Goal: Task Accomplishment & Management: Manage account settings

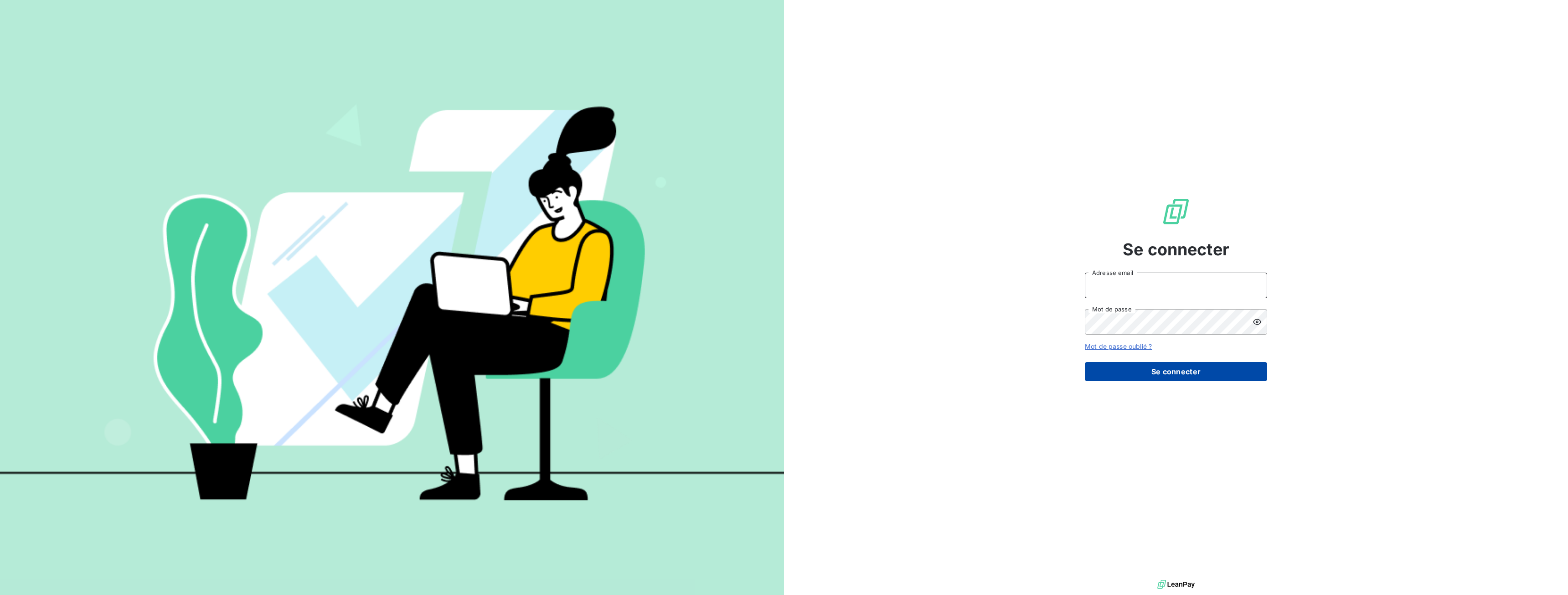
type input "[EMAIL_ADDRESS][DOMAIN_NAME]"
click at [1147, 368] on button "Se connecter" at bounding box center [1176, 371] width 183 height 19
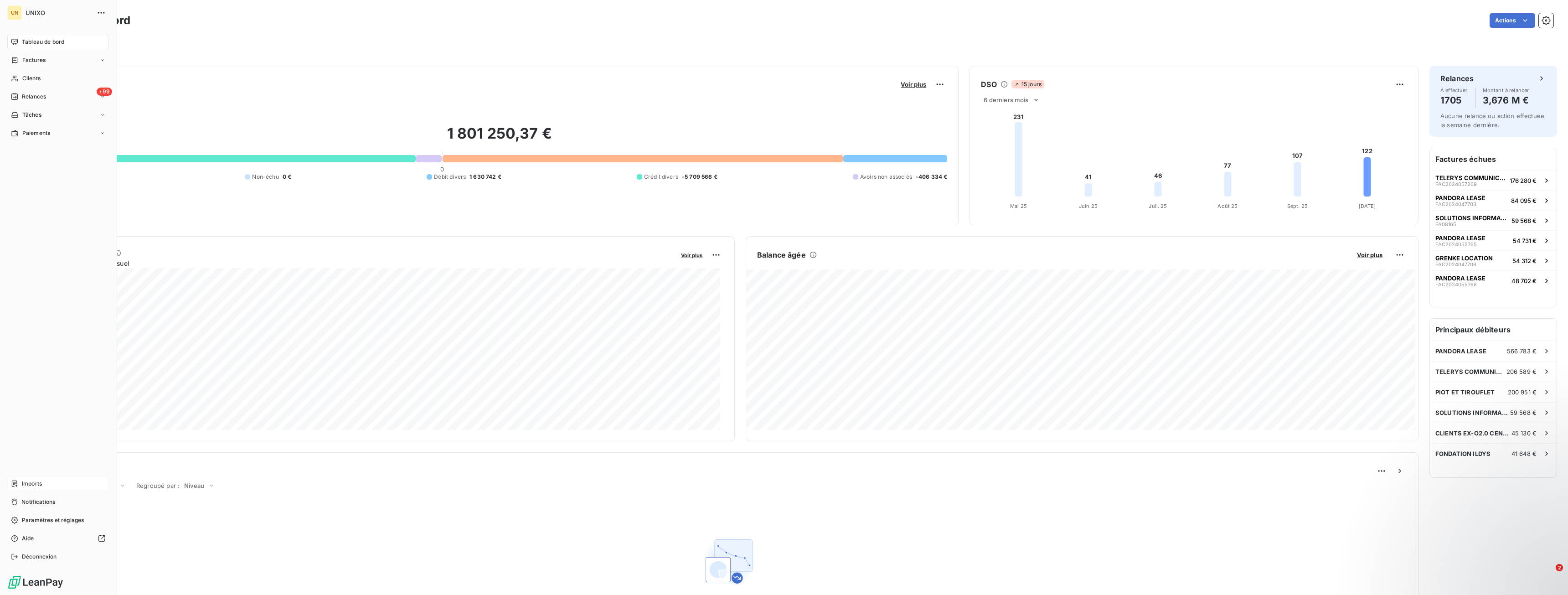
click at [23, 484] on span "Imports" at bounding box center [32, 483] width 20 height 8
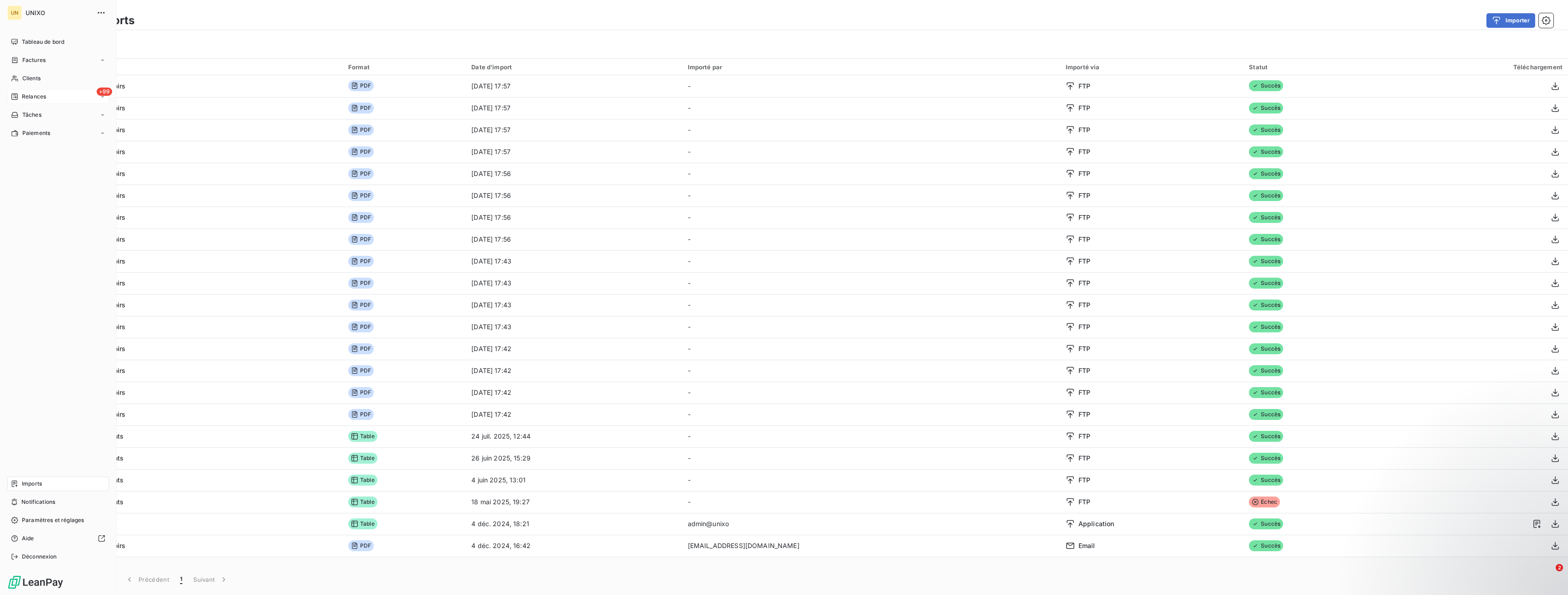
click at [31, 93] on span "Relances" at bounding box center [34, 96] width 25 height 8
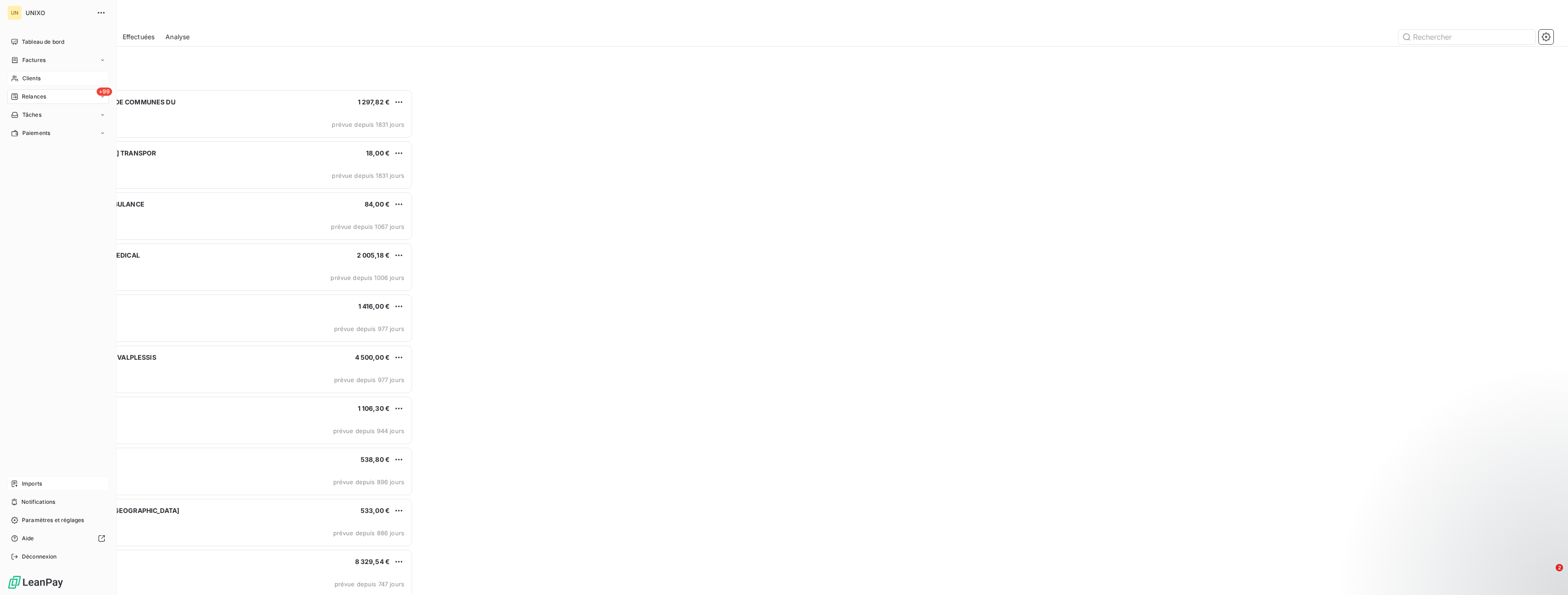
scroll to position [498, 363]
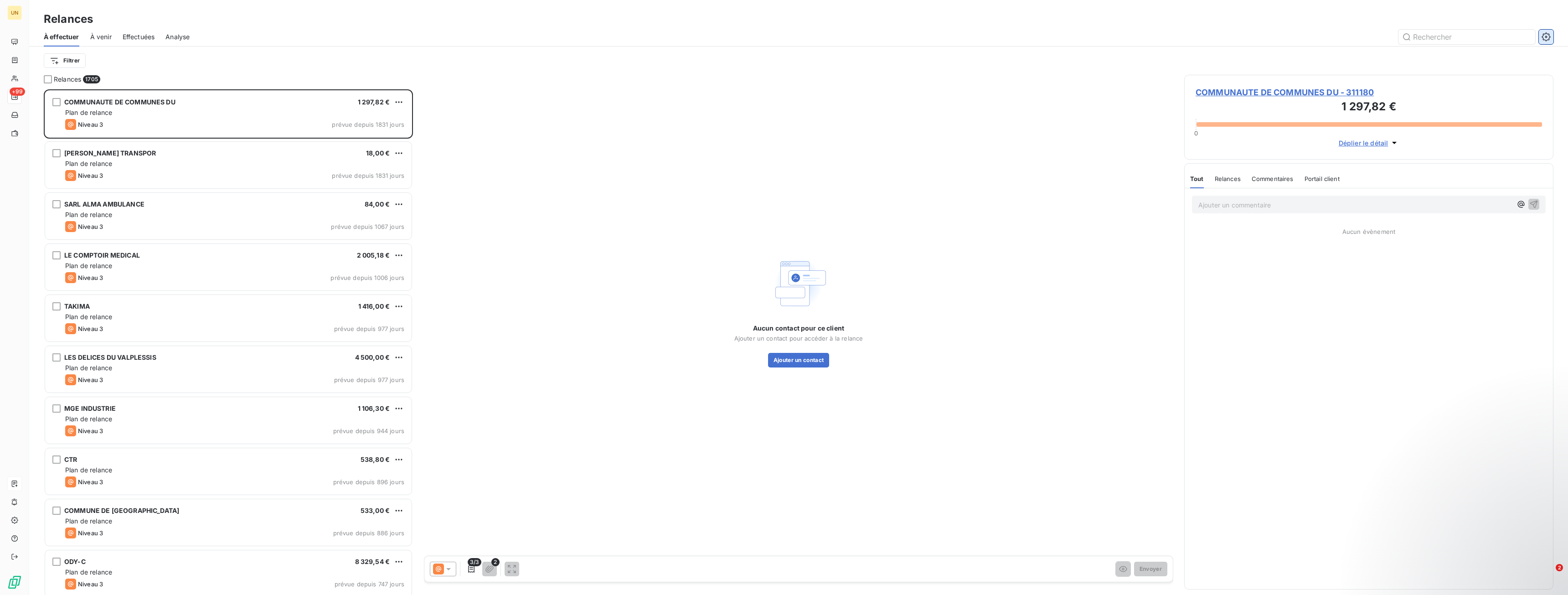
click at [1543, 38] on icon "button" at bounding box center [1546, 37] width 9 height 9
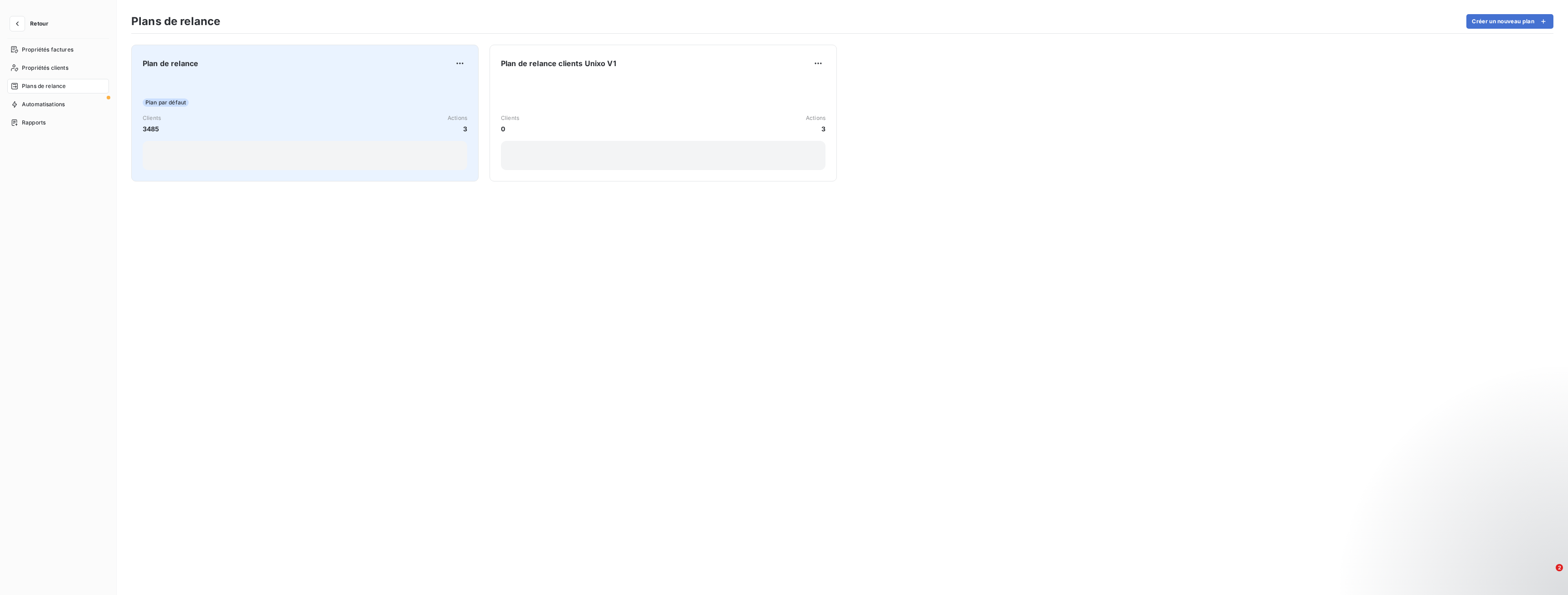
click at [288, 101] on div "Plan par défaut" at bounding box center [306, 102] width 325 height 8
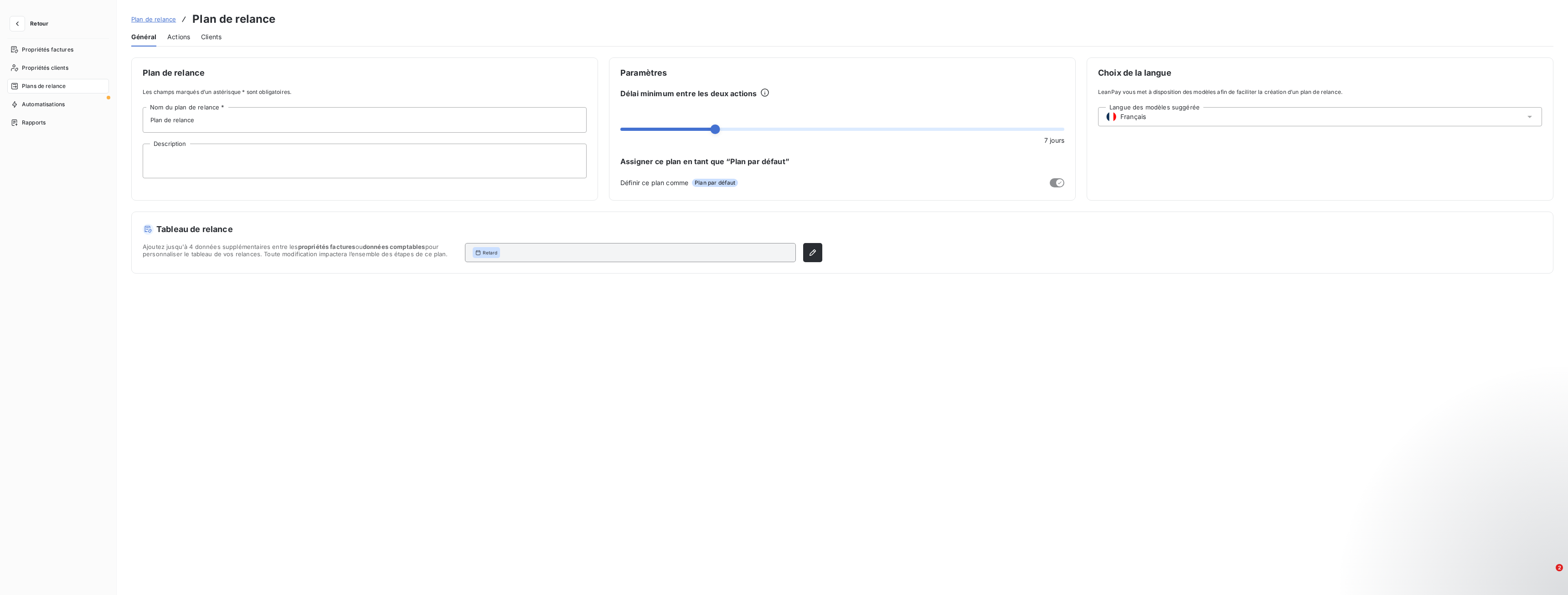
click at [186, 38] on span "Actions" at bounding box center [179, 37] width 23 height 9
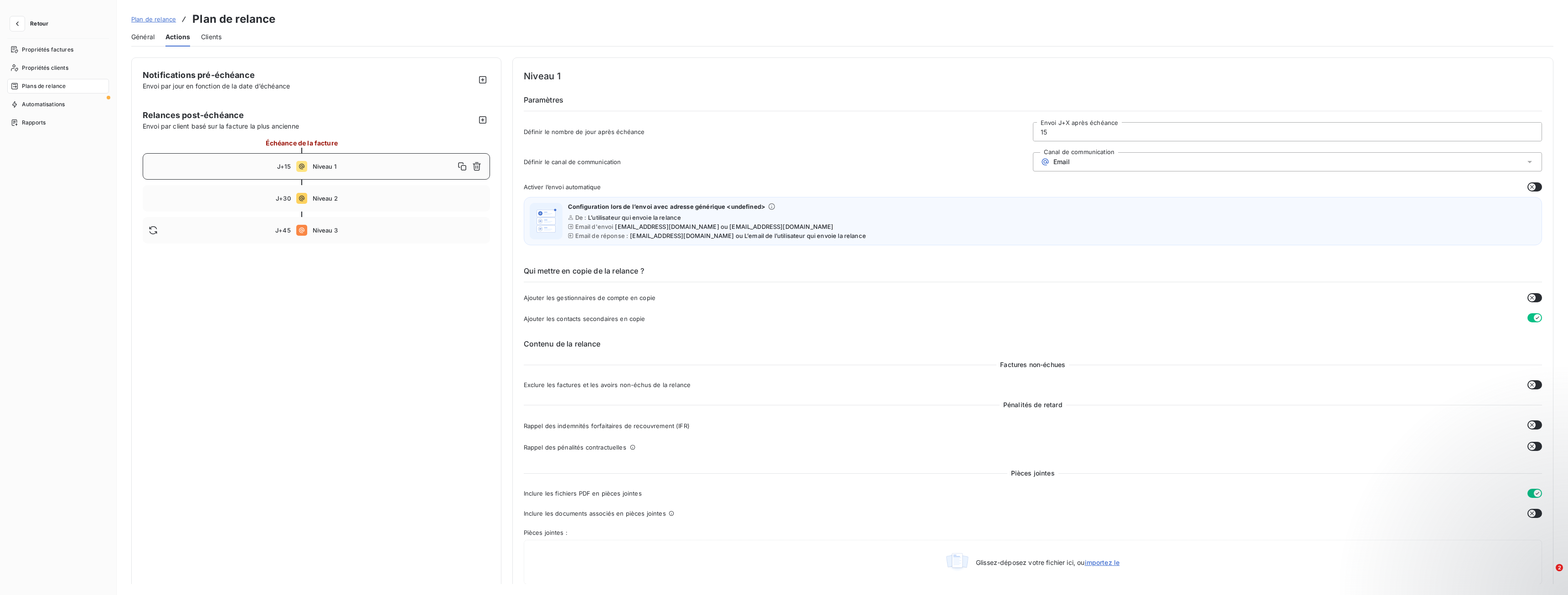
click at [321, 164] on span "Niveau 1" at bounding box center [384, 166] width 142 height 7
click at [359, 197] on span "Niveau 2" at bounding box center [398, 198] width 171 height 7
click at [353, 229] on span "Niveau 3" at bounding box center [398, 230] width 171 height 7
click at [327, 164] on span "Niveau 1" at bounding box center [398, 166] width 171 height 7
type input "15"
